Goal: Task Accomplishment & Management: Use online tool/utility

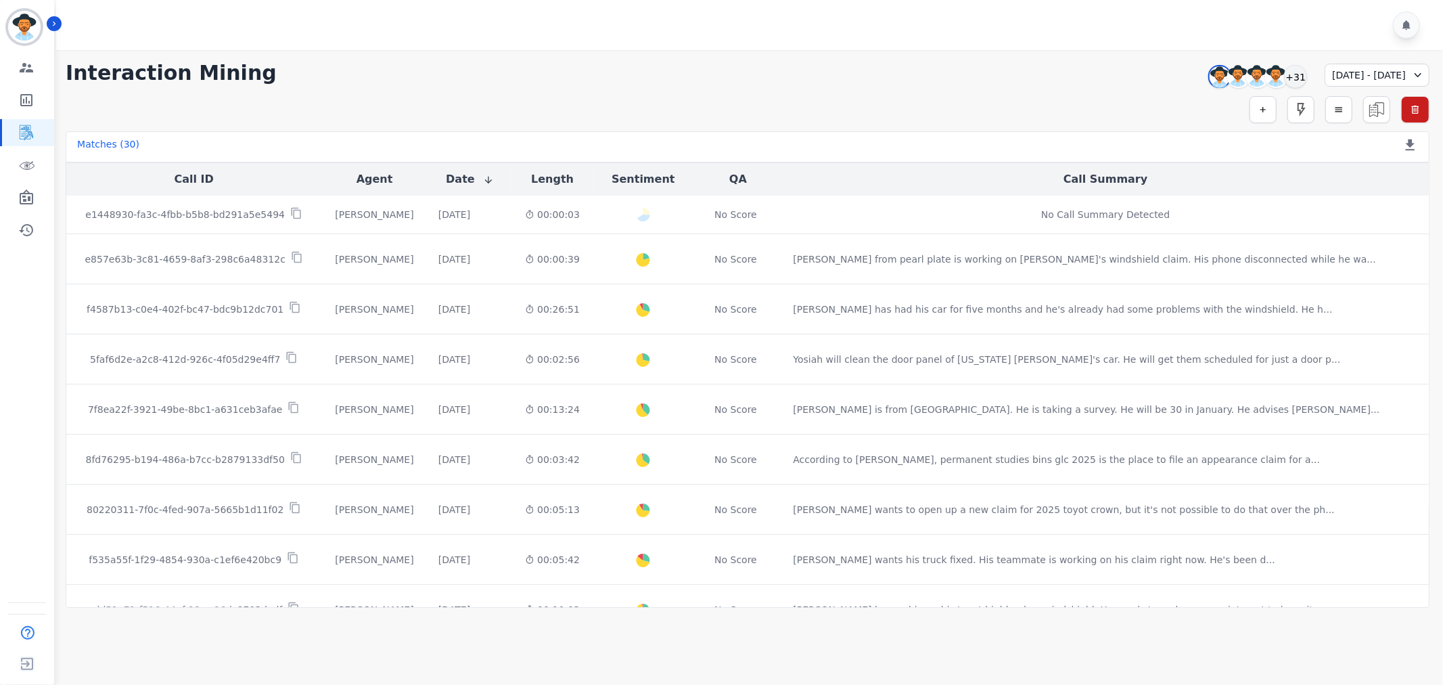
click at [511, 64] on div "**********" at bounding box center [748, 73] width 1364 height 24
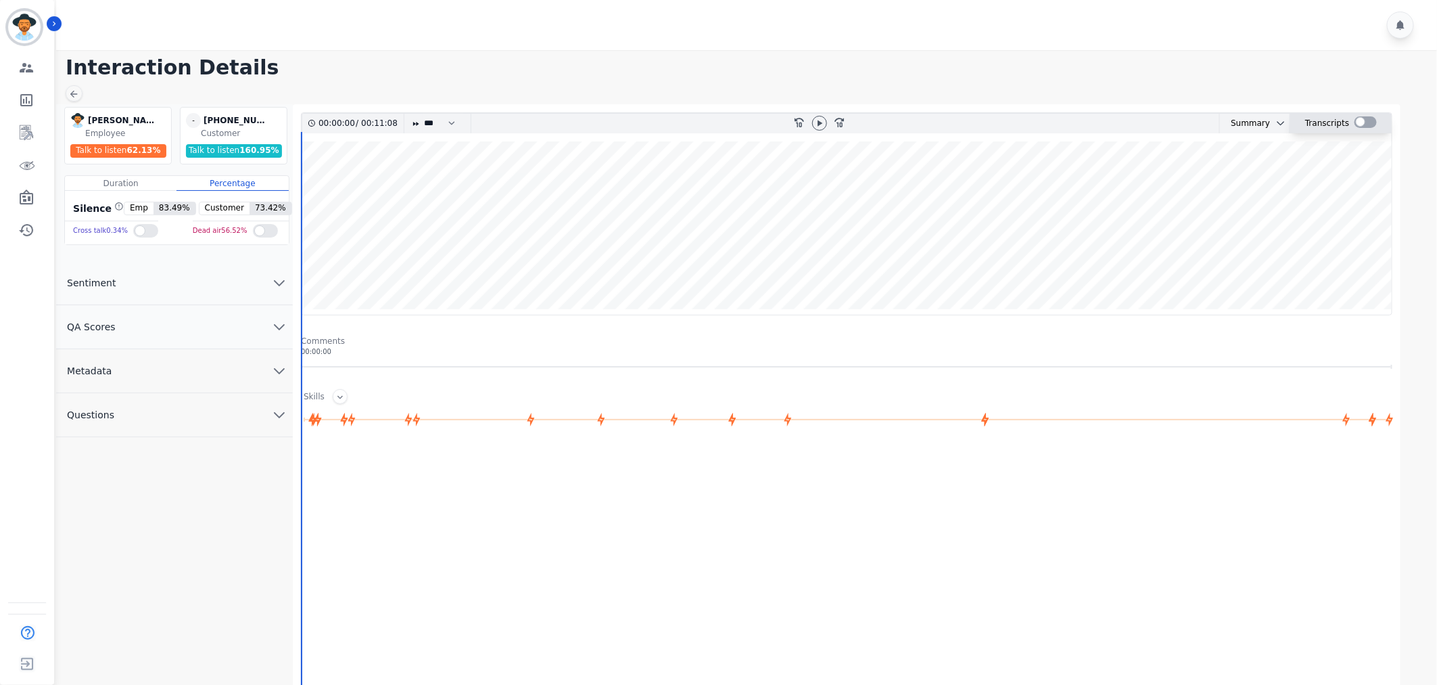
click at [1366, 120] on div at bounding box center [1366, 121] width 22 height 11
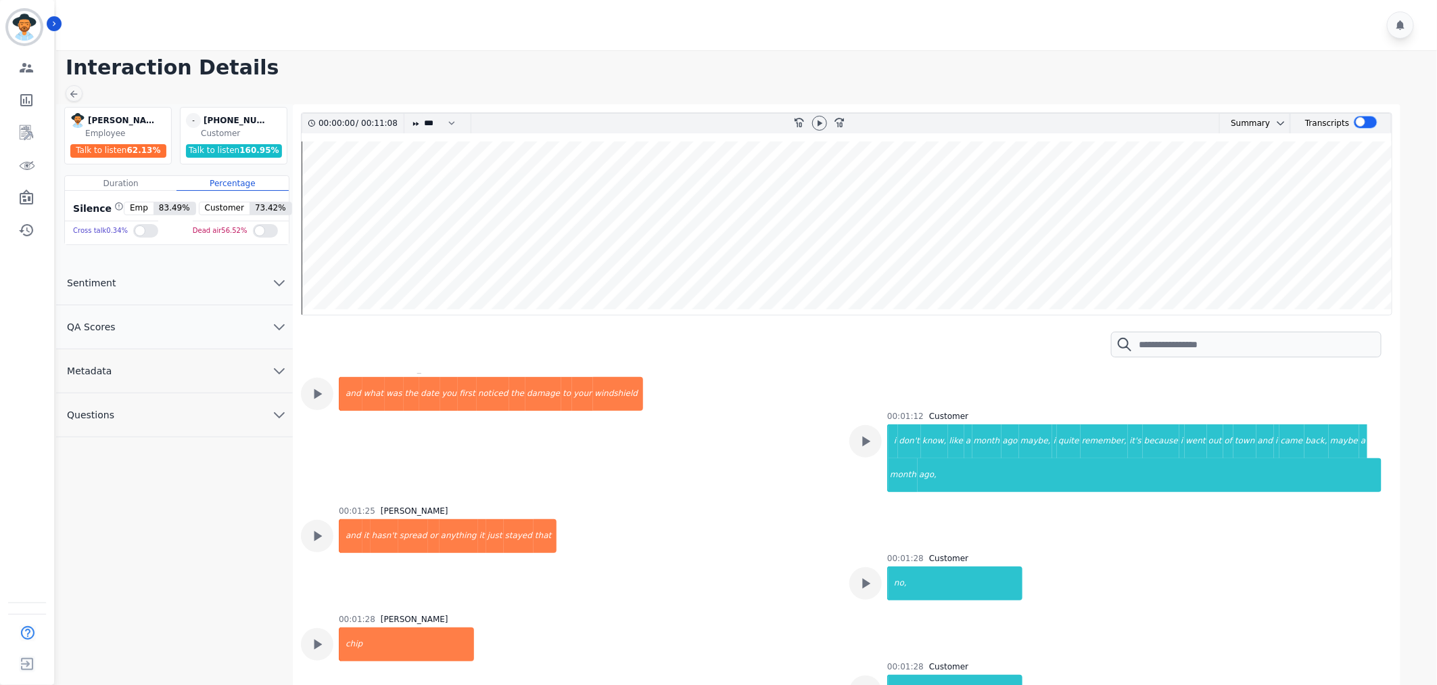
scroll to position [977, 0]
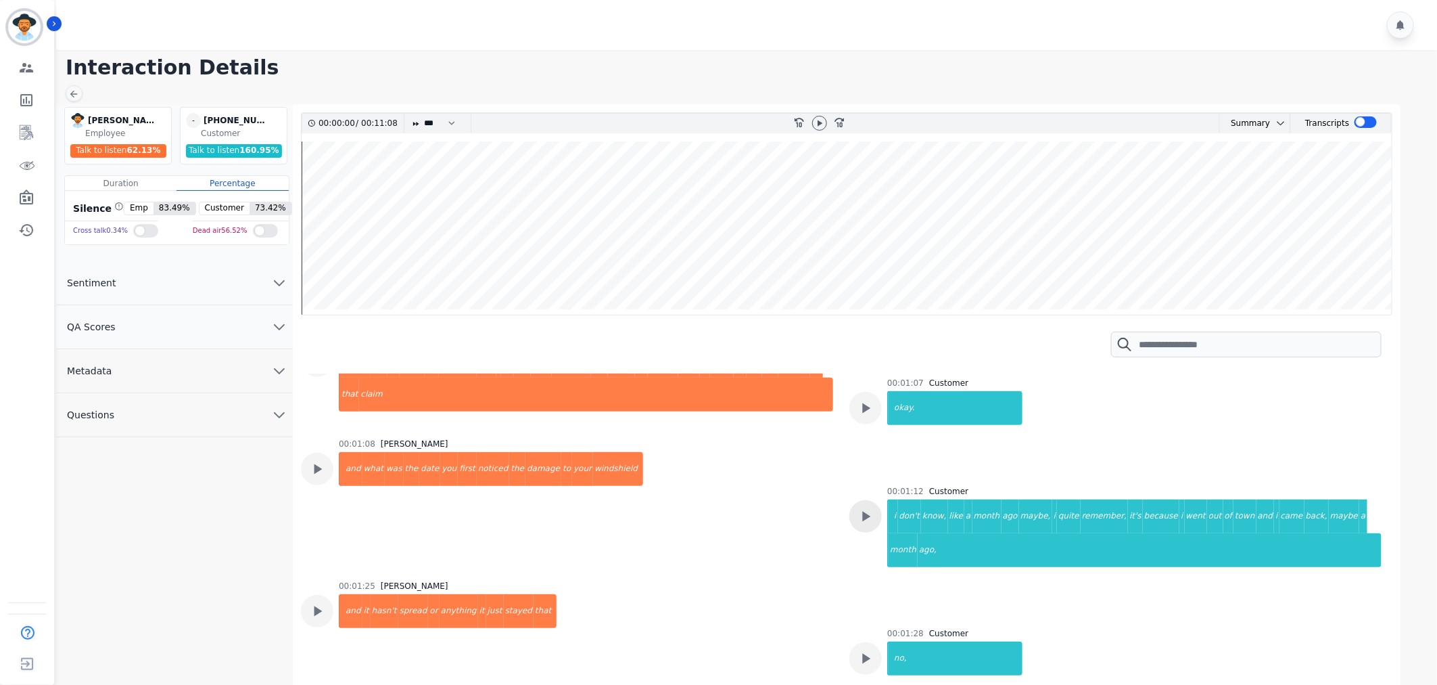
click at [863, 511] on icon at bounding box center [867, 516] width 8 height 10
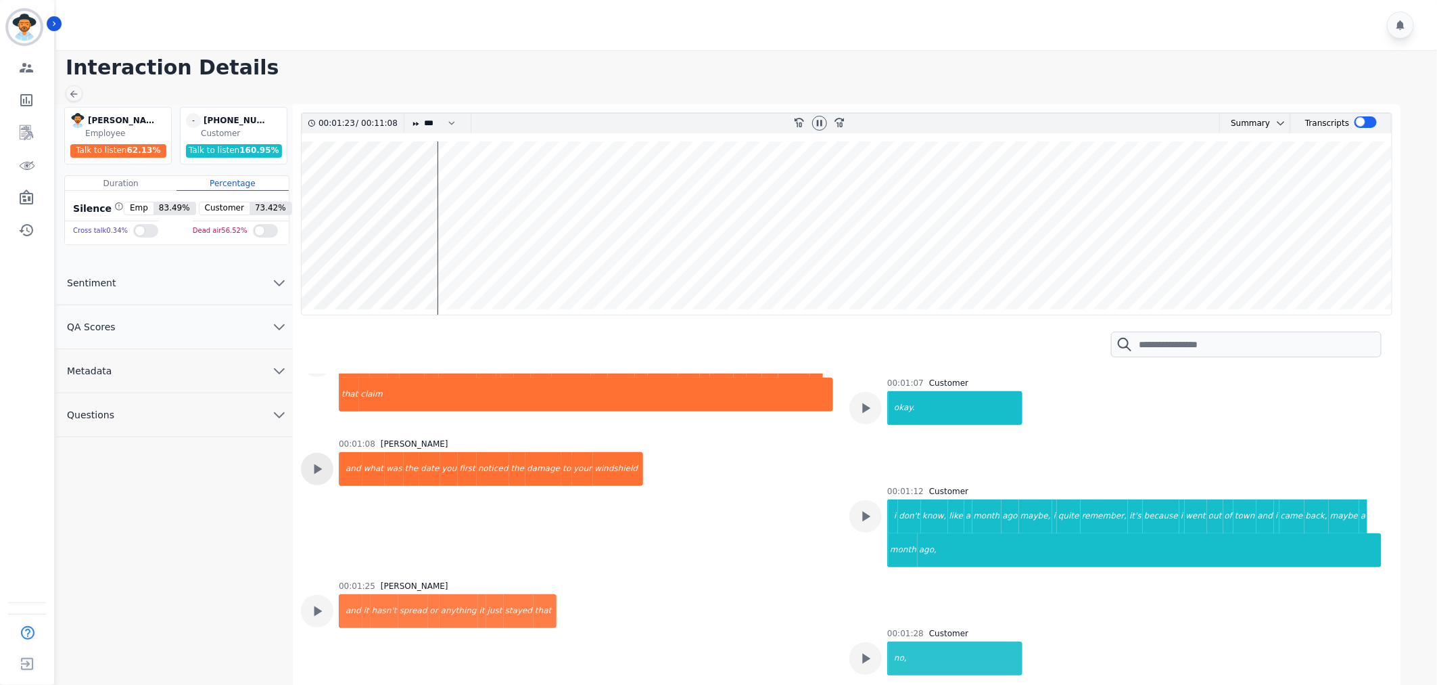
click at [325, 460] on icon at bounding box center [317, 469] width 18 height 18
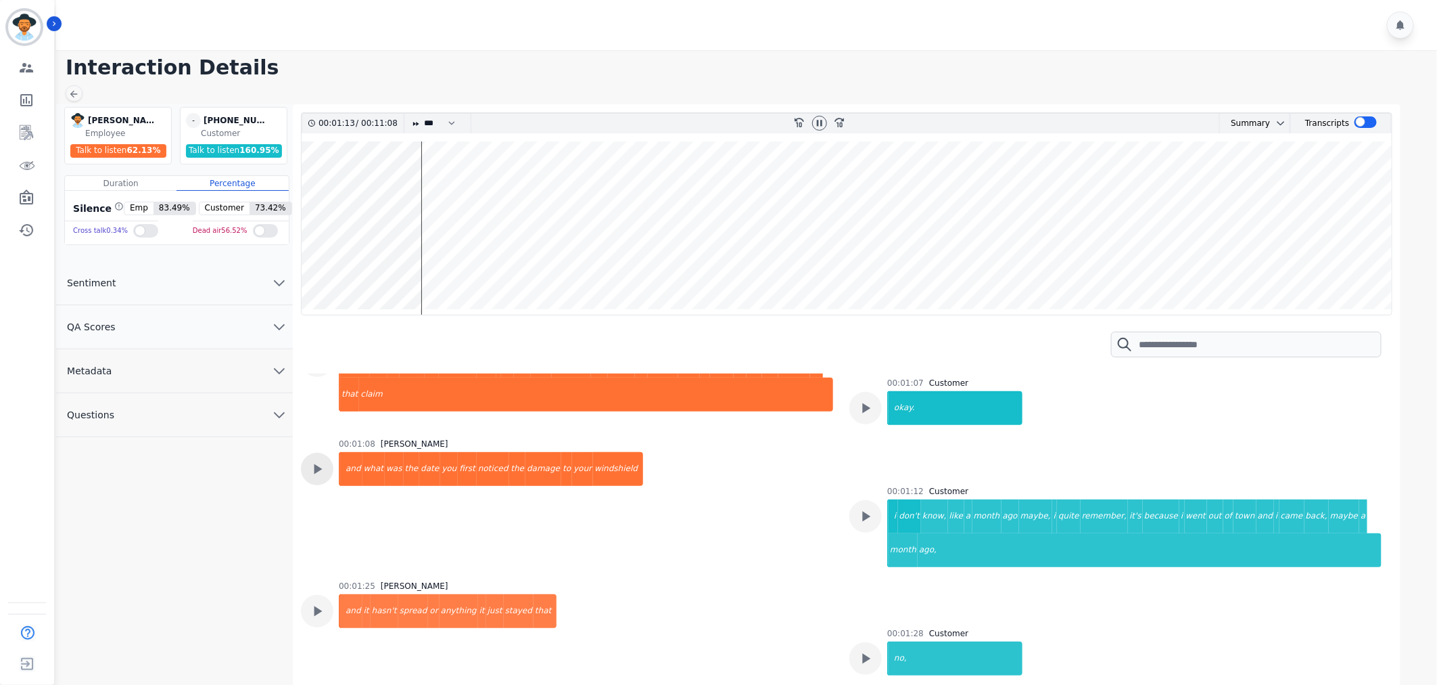
click at [313, 460] on icon at bounding box center [317, 469] width 18 height 18
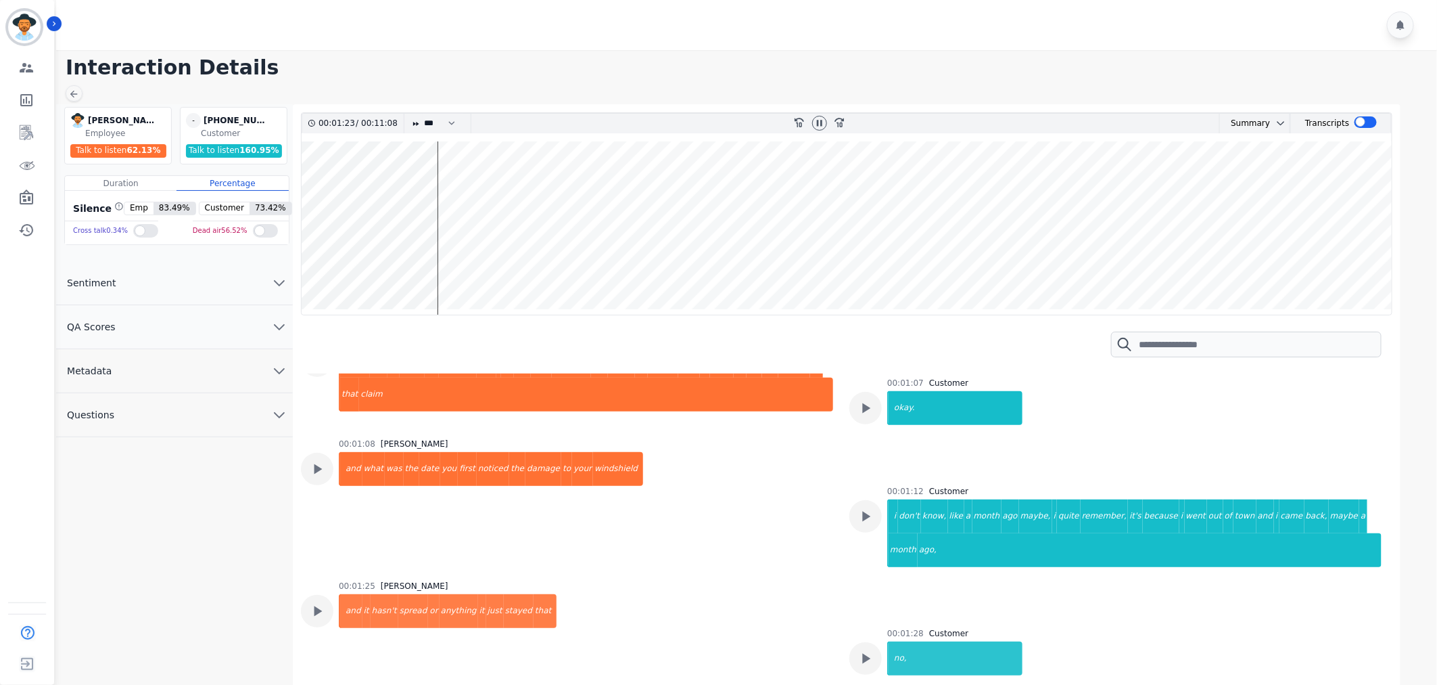
click at [812, 118] on div at bounding box center [820, 124] width 20 height 20
click at [819, 126] on icon at bounding box center [819, 123] width 11 height 11
click at [320, 460] on icon at bounding box center [317, 469] width 18 height 18
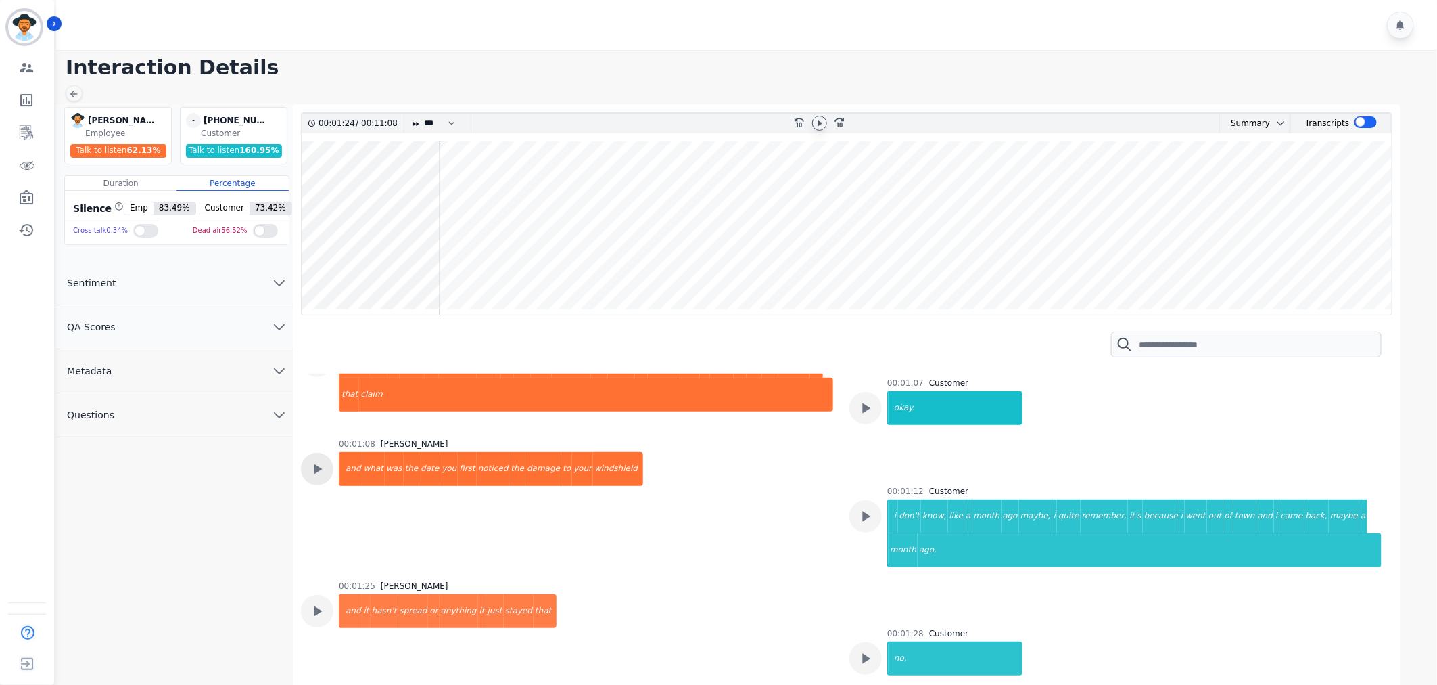
click at [312, 460] on icon at bounding box center [317, 469] width 18 height 18
drag, startPoint x: 821, startPoint y: 120, endPoint x: 810, endPoint y: 129, distance: 14.1
click at [821, 122] on icon at bounding box center [819, 123] width 11 height 11
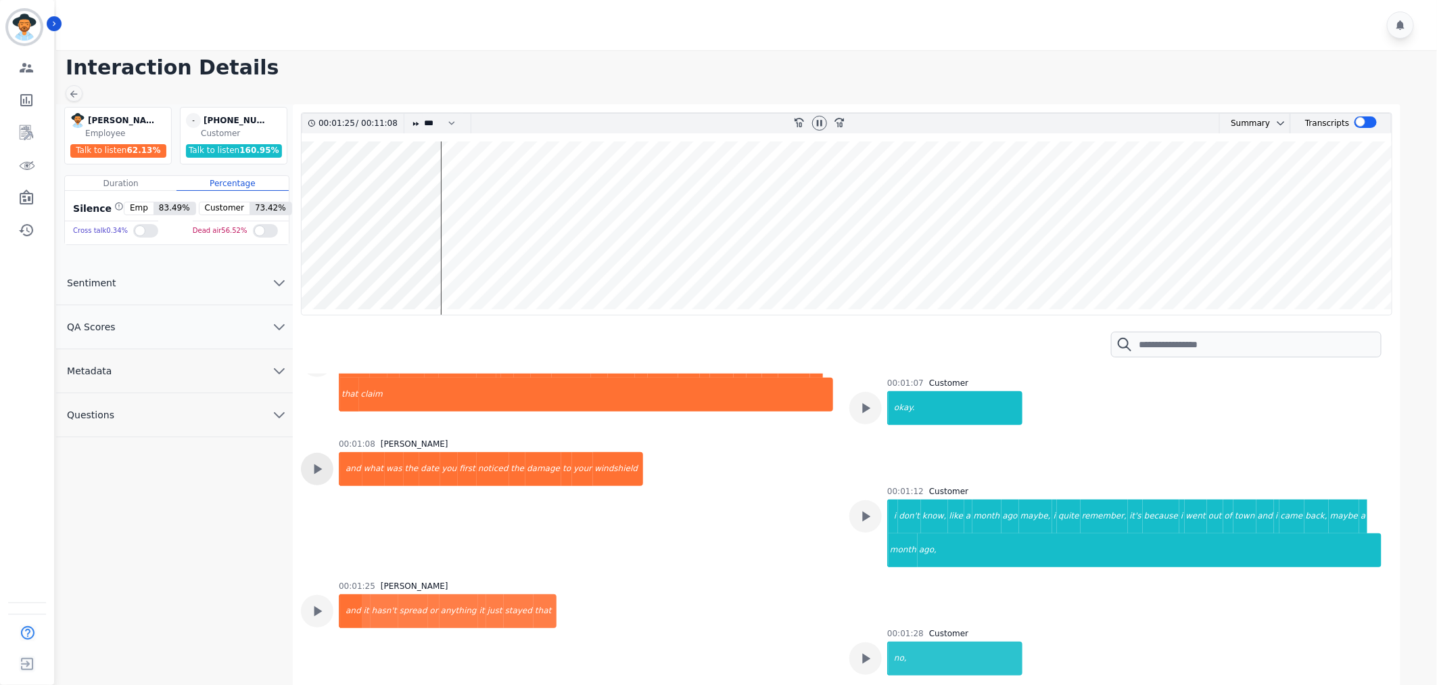
click at [320, 463] on icon at bounding box center [319, 468] width 8 height 10
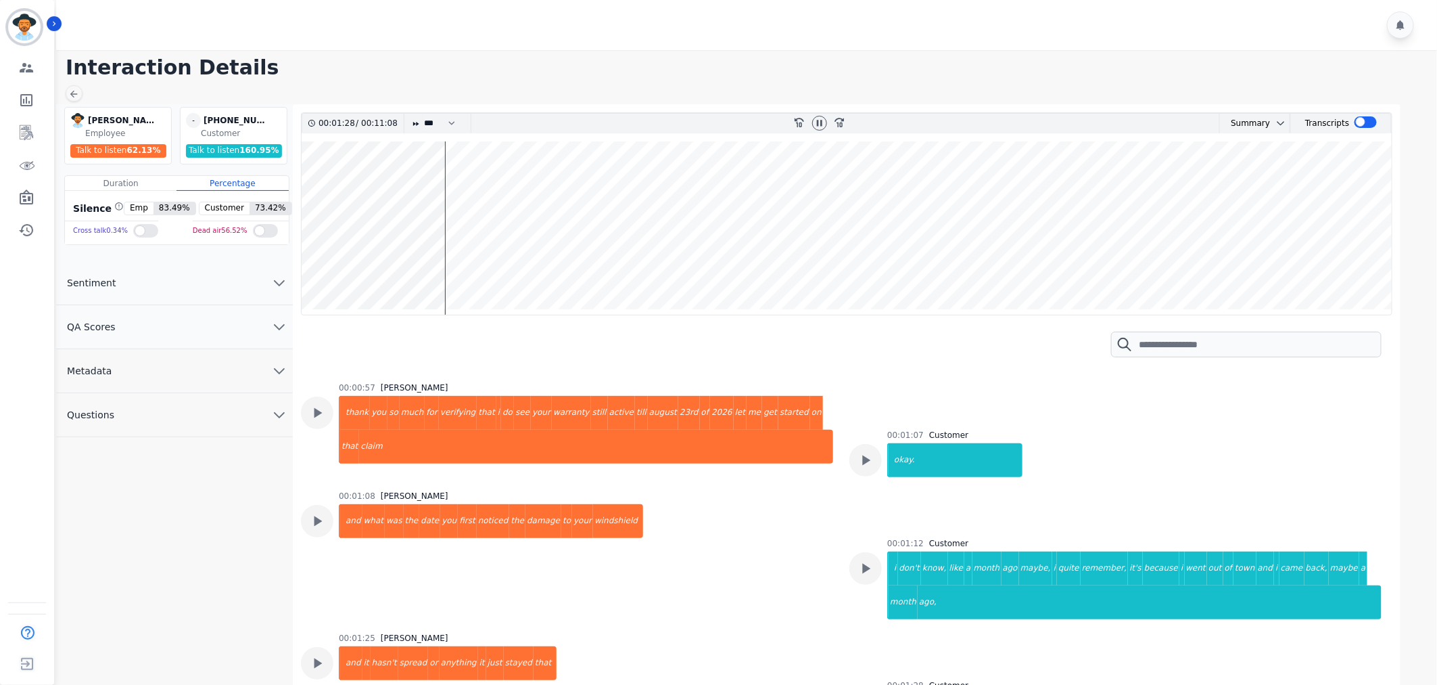
scroll to position [902, 0]
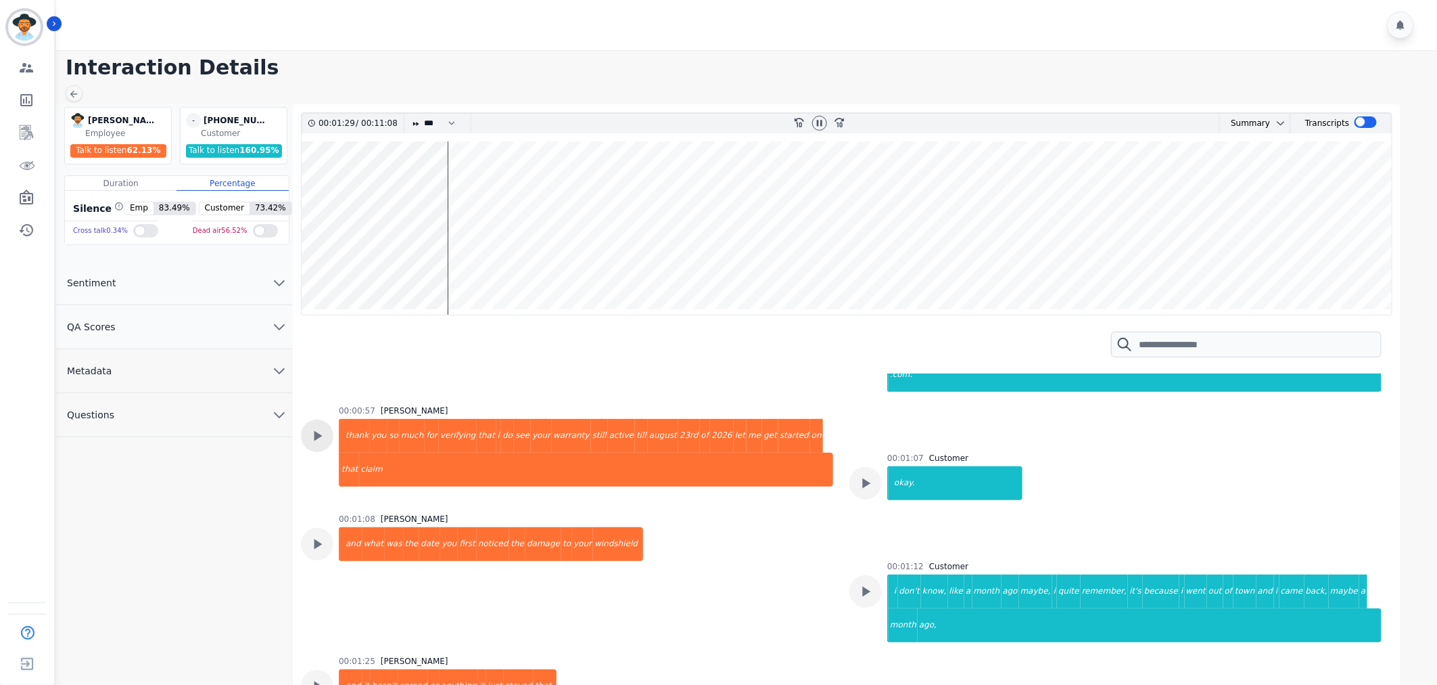
click at [313, 427] on icon at bounding box center [317, 436] width 18 height 18
click at [813, 126] on div at bounding box center [819, 123] width 15 height 15
